Goal: Task Accomplishment & Management: Use online tool/utility

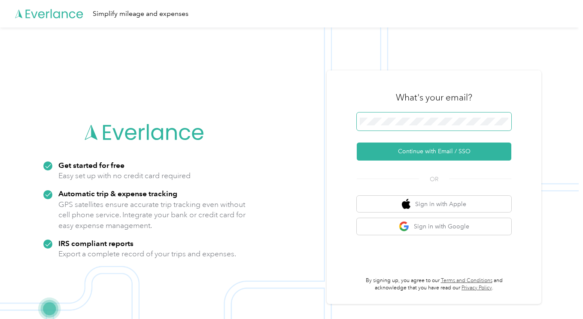
click at [426, 117] on span at bounding box center [434, 122] width 155 height 18
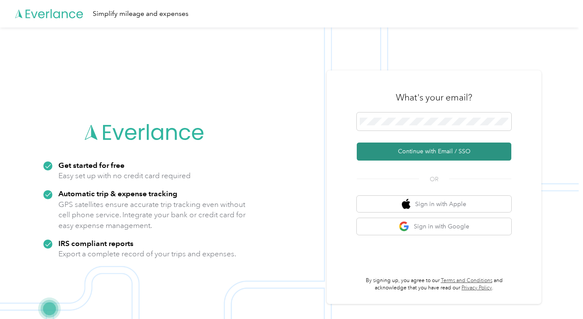
click at [447, 152] on button "Continue with Email / SSO" at bounding box center [434, 152] width 155 height 18
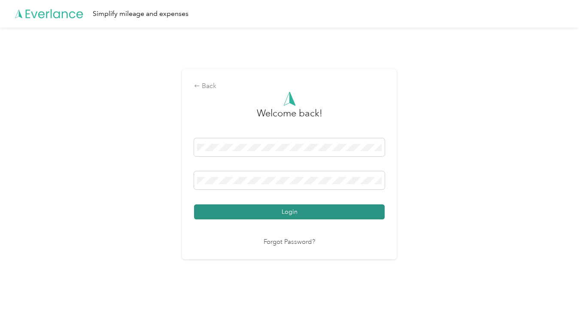
click at [316, 207] on button "Login" at bounding box center [289, 211] width 191 height 15
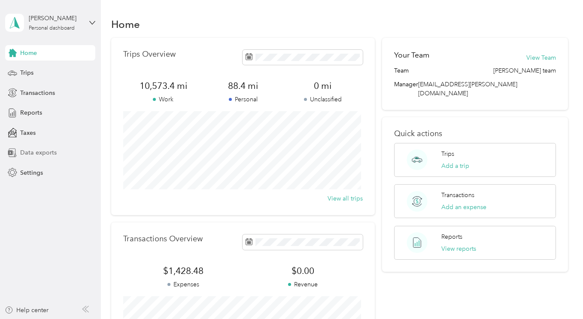
click at [31, 155] on span "Data exports" at bounding box center [38, 152] width 37 height 9
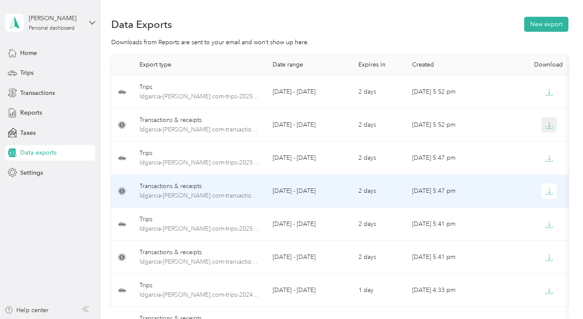
click at [550, 117] on button "button" at bounding box center [549, 124] width 15 height 15
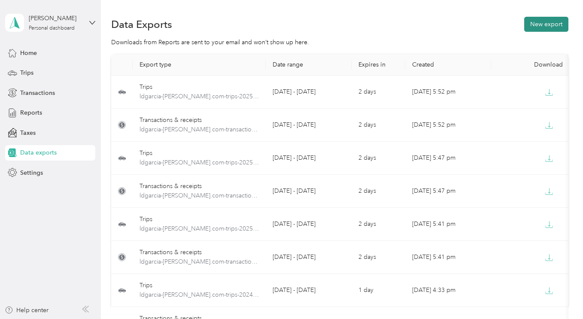
click at [556, 24] on button "New export" at bounding box center [546, 24] width 44 height 15
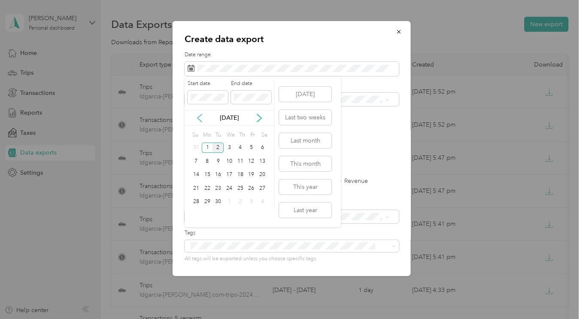
click at [199, 121] on icon at bounding box center [199, 118] width 9 height 9
click at [249, 147] on div "1" at bounding box center [251, 148] width 11 height 11
click at [252, 147] on div "1" at bounding box center [251, 148] width 11 height 11
click at [165, 319] on div "Create data export Date range Purpose Advanced filters File format Excel CSV PD…" at bounding box center [289, 319] width 579 height 0
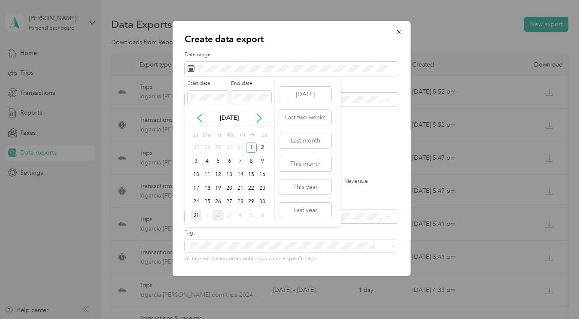
click at [194, 216] on div "31" at bounding box center [196, 215] width 11 height 11
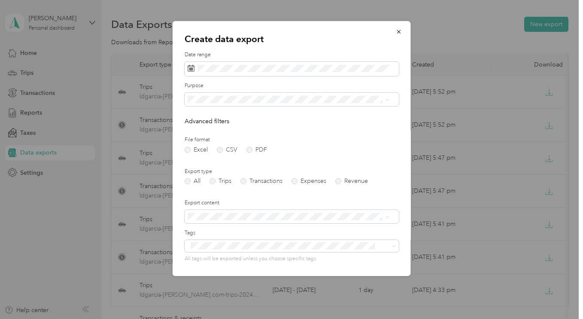
scroll to position [57, 0]
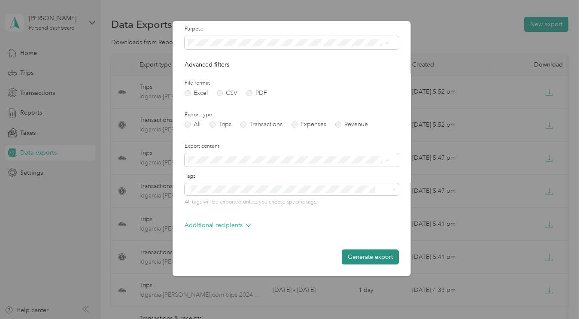
click at [362, 253] on button "Generate export" at bounding box center [370, 257] width 57 height 15
